Goal: Find contact information: Find contact information

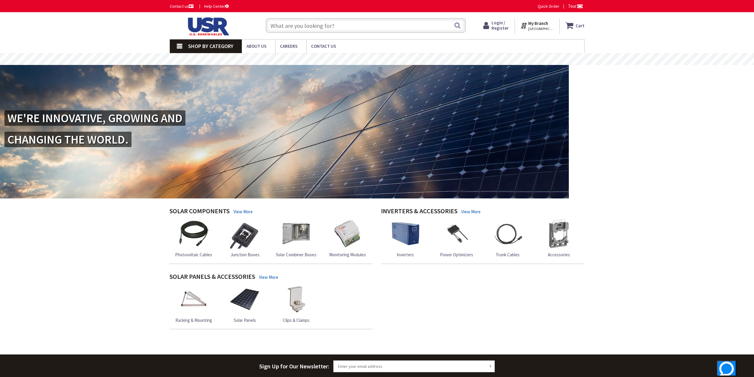
click at [181, 5] on link "Contact us" at bounding box center [182, 6] width 25 height 6
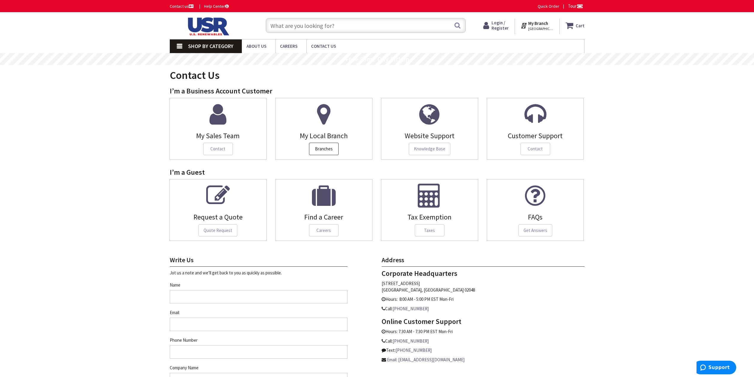
click at [320, 146] on span "Branches" at bounding box center [324, 149] width 30 height 12
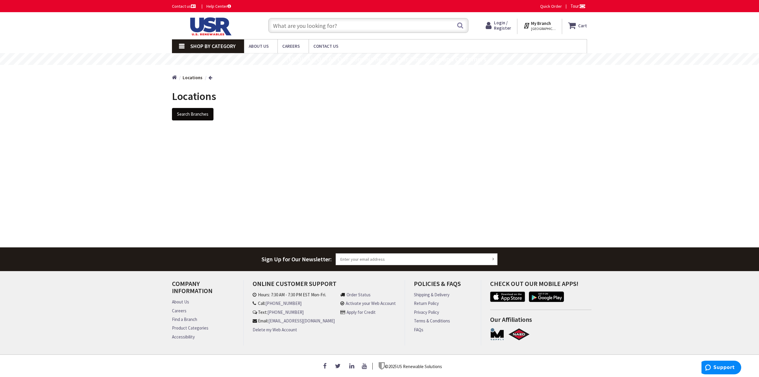
click at [199, 115] on button "Search Branches" at bounding box center [192, 114] width 41 height 12
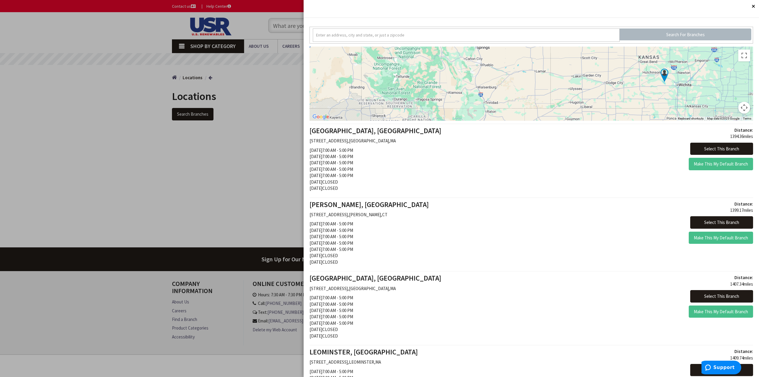
drag, startPoint x: 660, startPoint y: 108, endPoint x: 579, endPoint y: 100, distance: 81.0
click at [561, 108] on div "Keyboard shortcuts Map Data Map data ©2025 Google Map data ©2025 Google 50 km C…" at bounding box center [530, 84] width 443 height 74
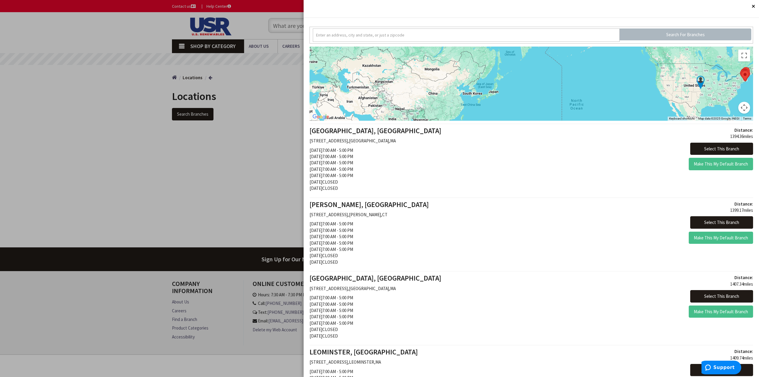
click at [741, 108] on button "Map camera controls" at bounding box center [744, 108] width 12 height 12
drag, startPoint x: 740, startPoint y: 108, endPoint x: 732, endPoint y: 108, distance: 8.3
click at [732, 108] on div "Keyboard shortcuts Map Data Map data ©2025 Google, INEGI Map data ©2025 Google,…" at bounding box center [530, 84] width 443 height 74
click at [746, 84] on div at bounding box center [530, 84] width 443 height 74
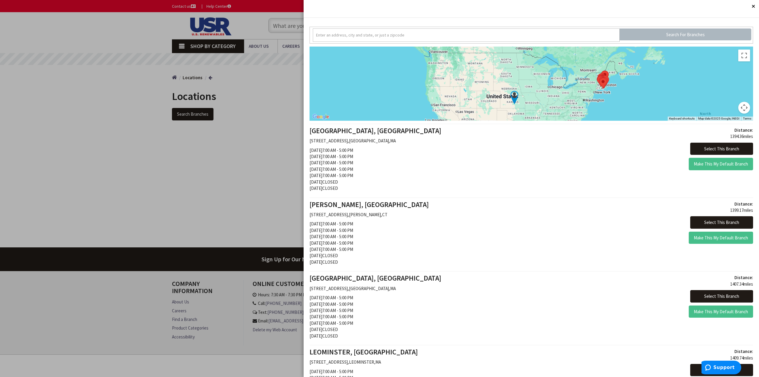
drag, startPoint x: 744, startPoint y: 82, endPoint x: 570, endPoint y: 91, distance: 174.3
click at [574, 91] on div at bounding box center [530, 84] width 443 height 74
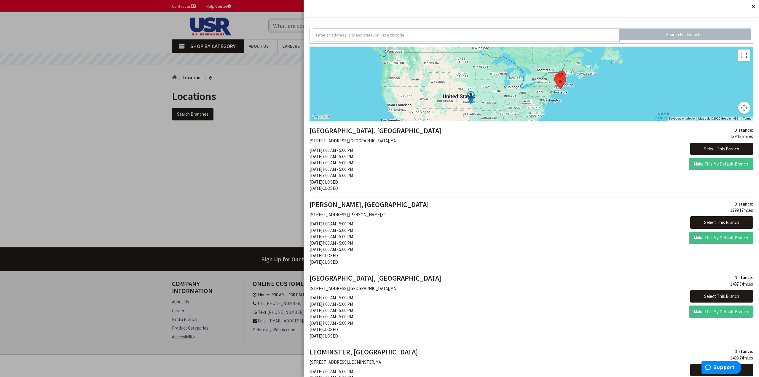
click at [557, 92] on div at bounding box center [530, 84] width 443 height 74
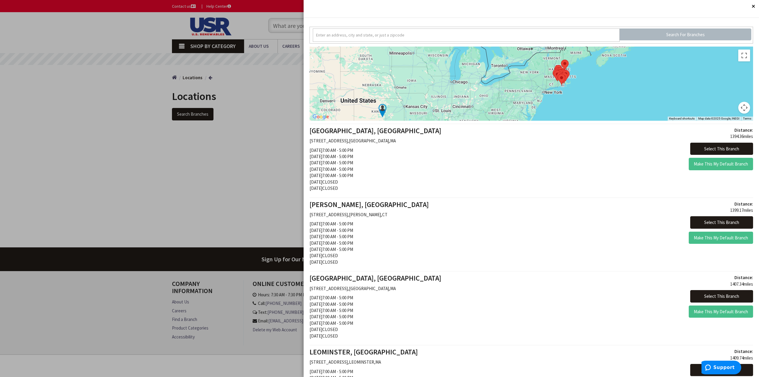
click at [561, 92] on div at bounding box center [530, 84] width 443 height 74
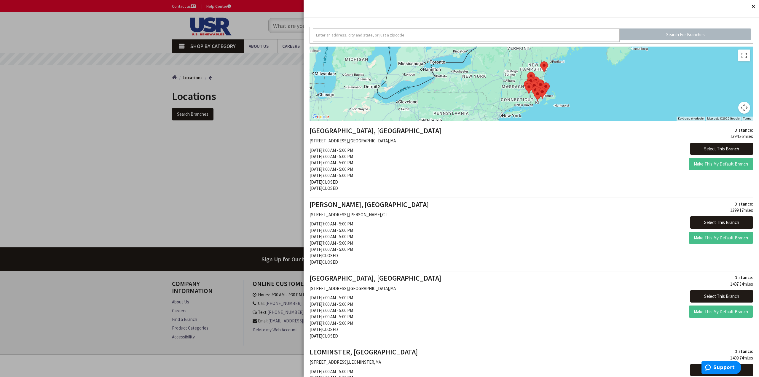
drag, startPoint x: 568, startPoint y: 95, endPoint x: 560, endPoint y: 101, distance: 10.1
click at [560, 101] on div at bounding box center [530, 84] width 443 height 74
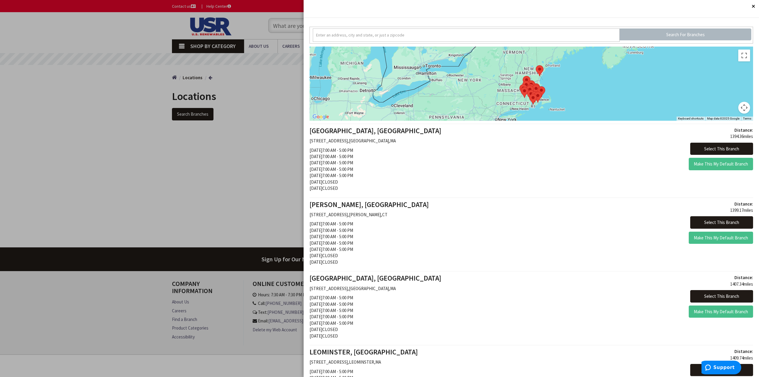
click at [547, 100] on div at bounding box center [530, 84] width 443 height 74
click at [553, 95] on div at bounding box center [530, 84] width 443 height 74
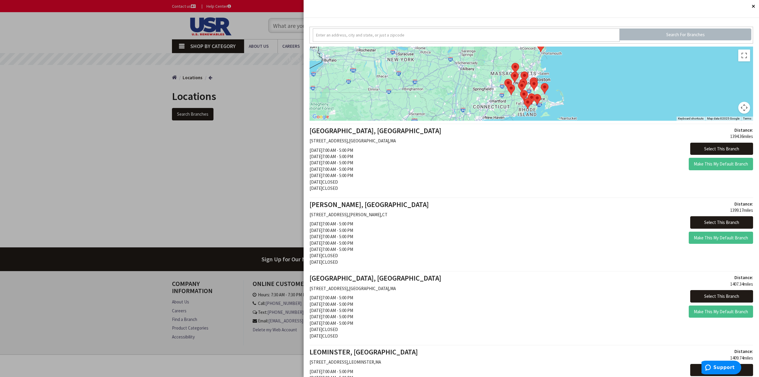
drag, startPoint x: 537, startPoint y: 88, endPoint x: 556, endPoint y: 82, distance: 19.8
click at [556, 82] on div at bounding box center [530, 84] width 443 height 74
click at [557, 77] on div at bounding box center [530, 84] width 443 height 74
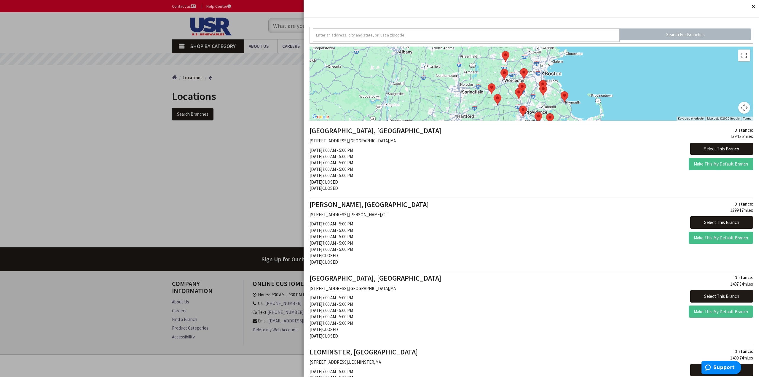
drag, startPoint x: 549, startPoint y: 69, endPoint x: 580, endPoint y: 63, distance: 31.8
click at [580, 63] on div at bounding box center [530, 84] width 443 height 74
click at [250, 158] on div at bounding box center [379, 188] width 759 height 377
